Goal: Task Accomplishment & Management: Manage account settings

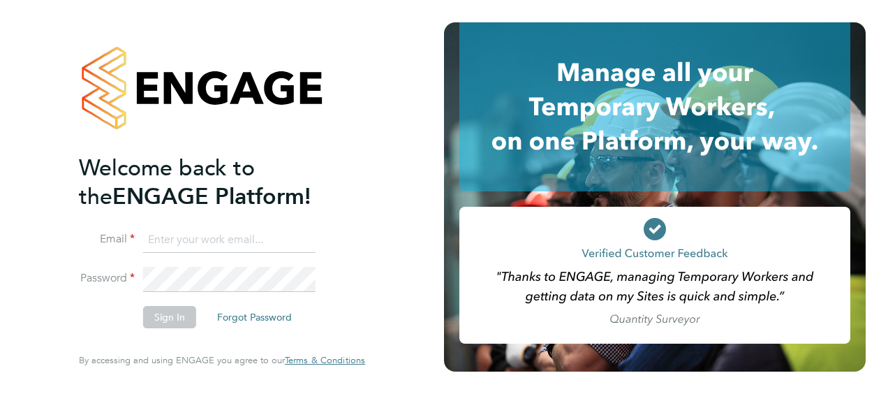
type input "[EMAIL_ADDRESS][PERSON_NAME][DOMAIN_NAME]"
click at [183, 314] on button "Sign In" at bounding box center [169, 317] width 53 height 22
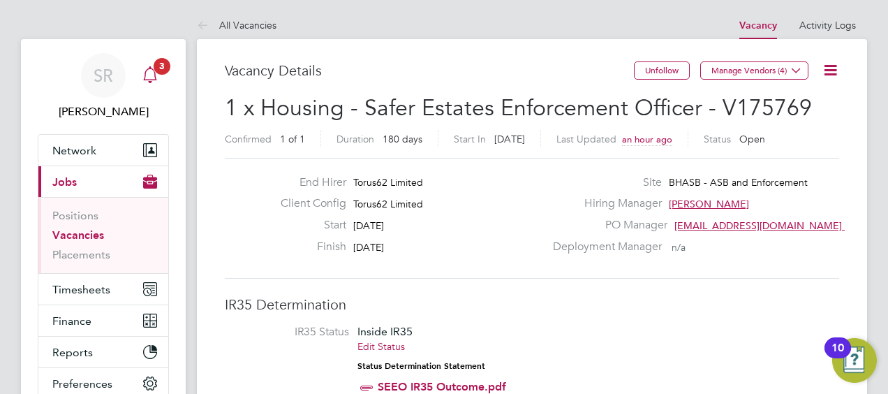
click at [156, 69] on span "3" at bounding box center [162, 66] width 17 height 17
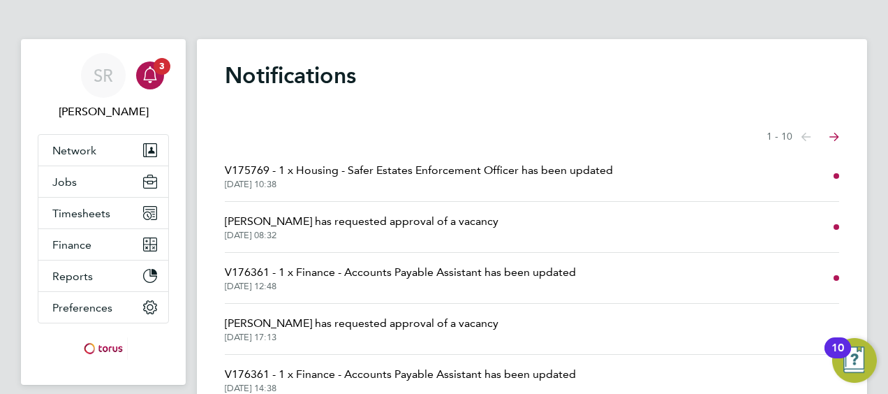
click at [378, 172] on span "V175769 - 1 x Housing - Safer Estates Enforcement Officer has been updated" at bounding box center [419, 170] width 388 height 17
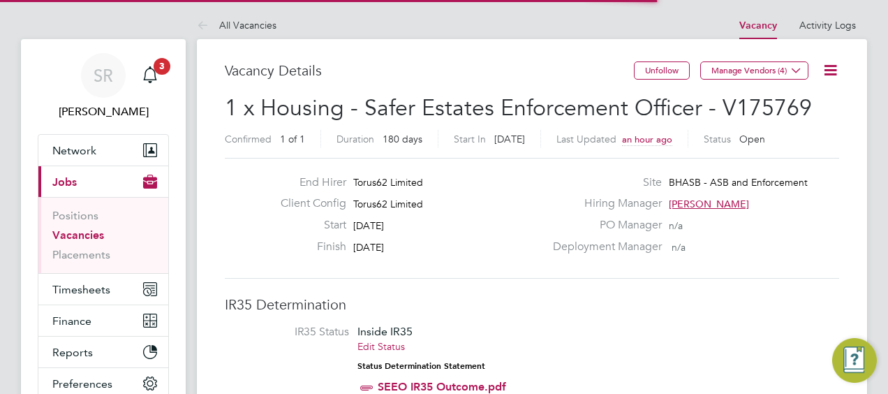
scroll to position [22, 300]
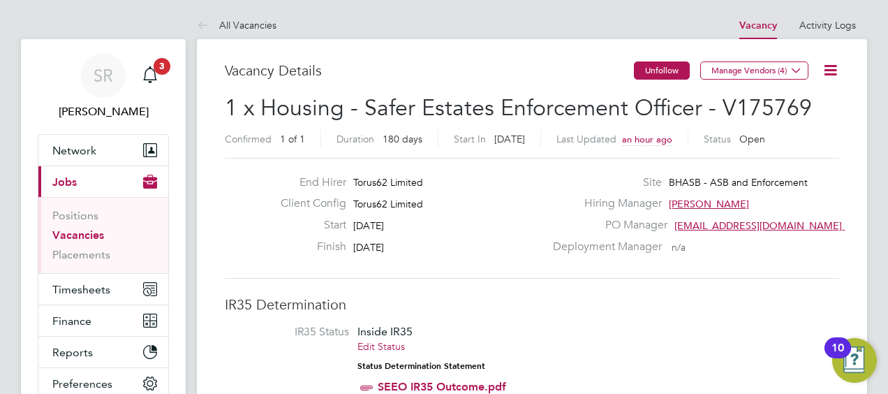
click at [656, 71] on button "Unfollow" at bounding box center [662, 70] width 56 height 18
